Goal: Navigation & Orientation: Find specific page/section

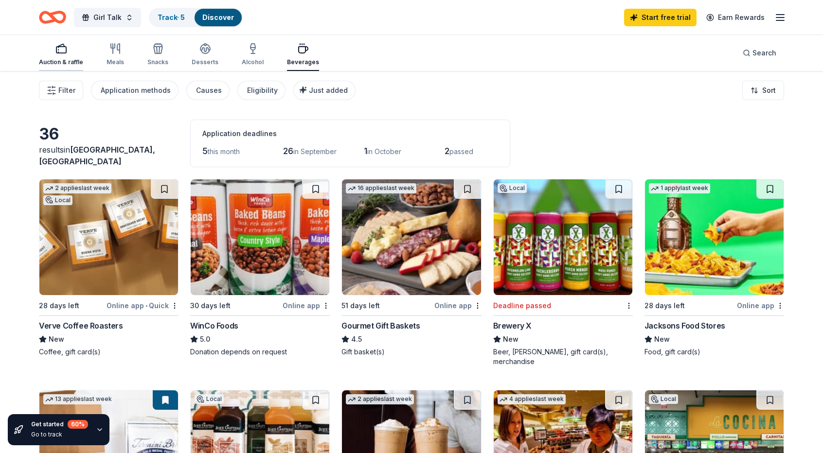
scroll to position [673, 0]
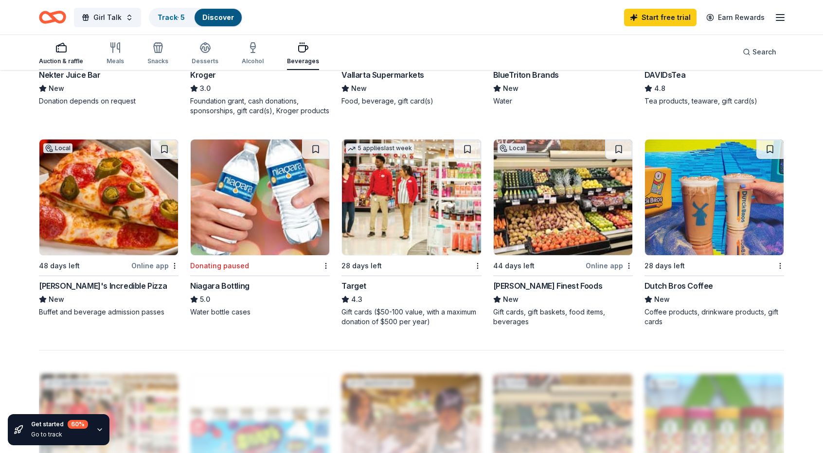
click at [65, 57] on div "Auction & raffle" at bounding box center [61, 53] width 44 height 23
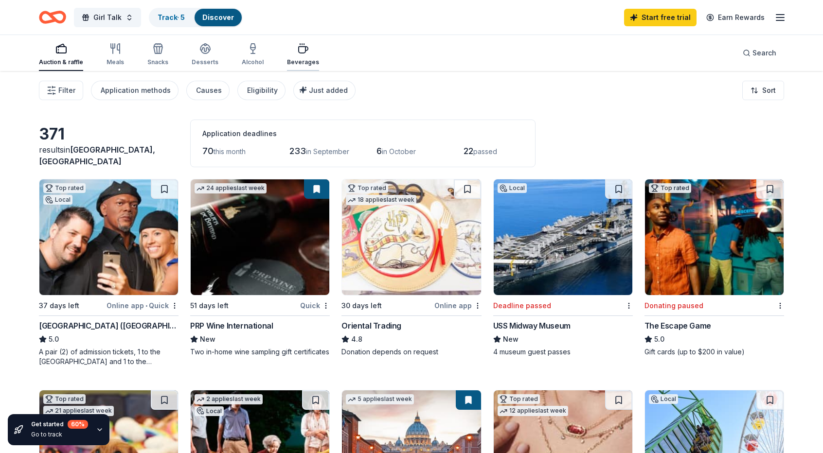
click at [306, 53] on div "button" at bounding box center [303, 49] width 32 height 12
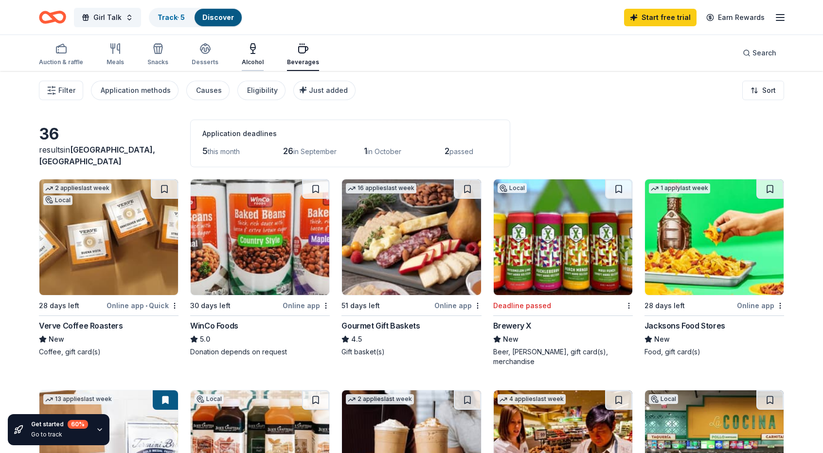
click at [255, 53] on icon "button" at bounding box center [253, 49] width 12 height 12
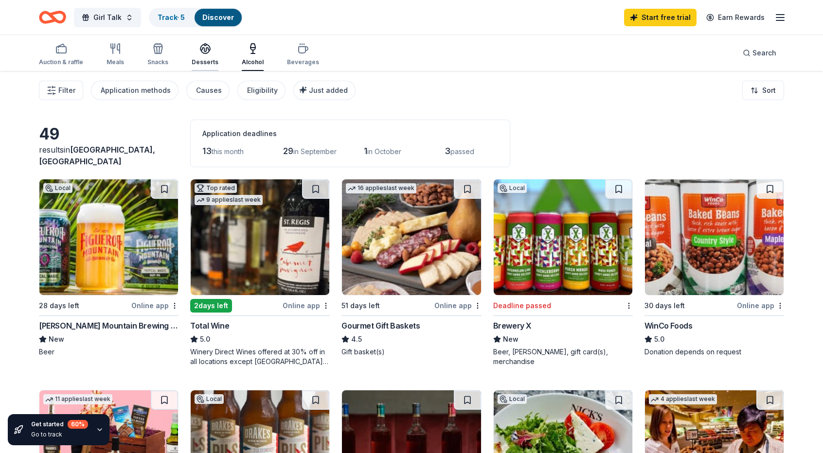
click at [205, 54] on div "Desserts" at bounding box center [205, 54] width 27 height 23
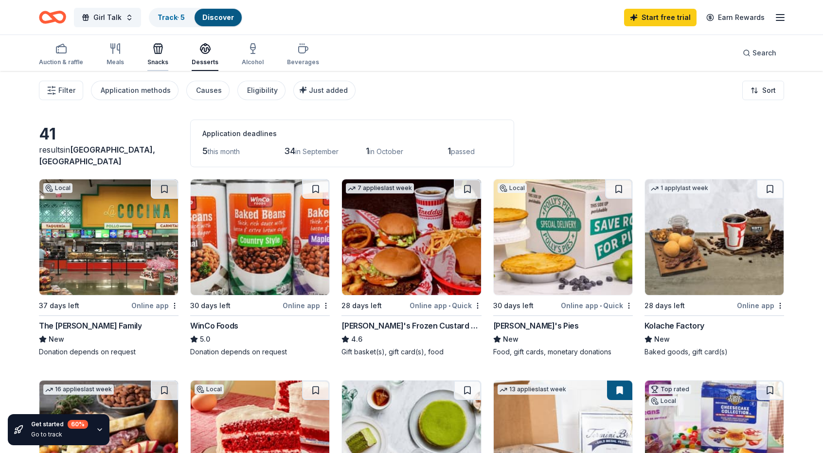
click at [163, 58] on div "Snacks" at bounding box center [157, 54] width 21 height 23
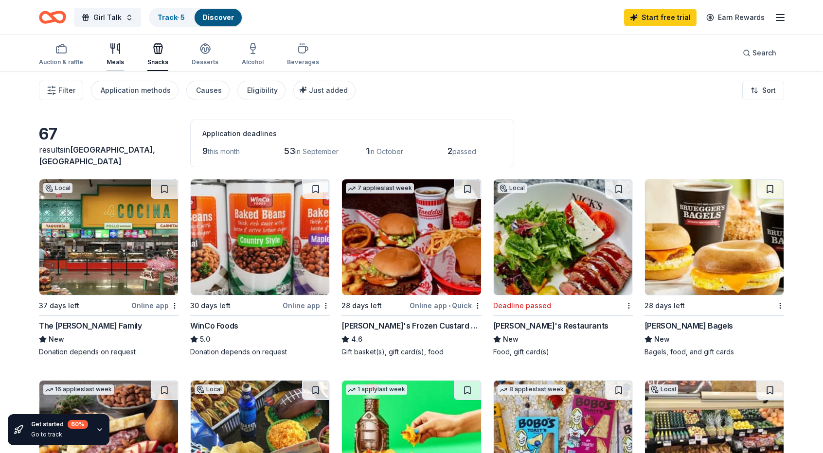
click at [115, 53] on icon "button" at bounding box center [115, 49] width 12 height 12
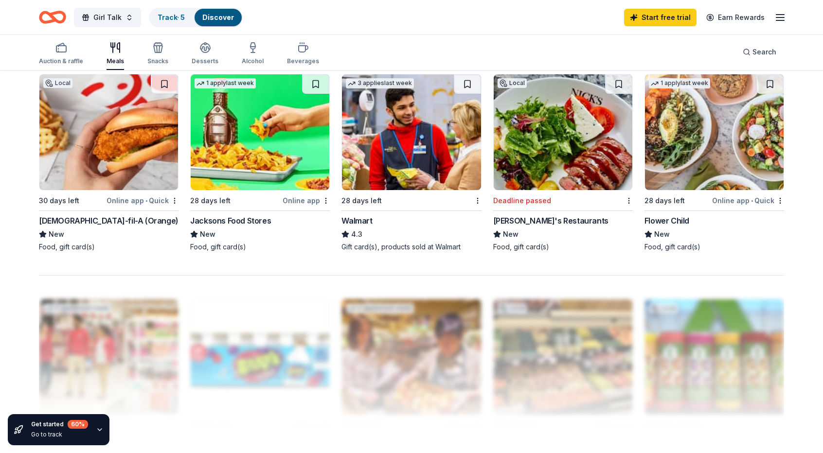
scroll to position [720, 0]
